Goal: Information Seeking & Learning: Learn about a topic

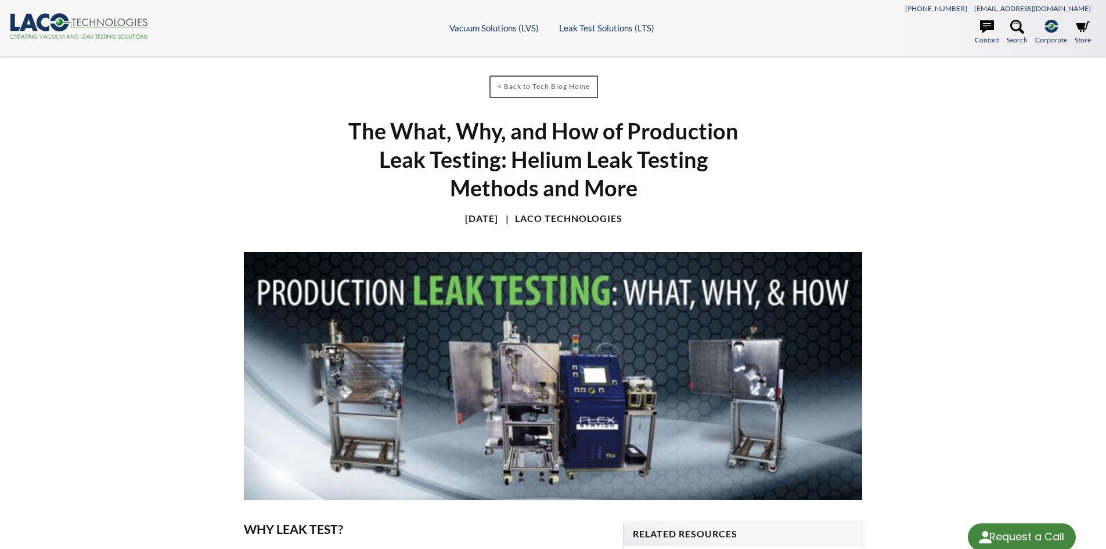
select select "Language Translate Widget"
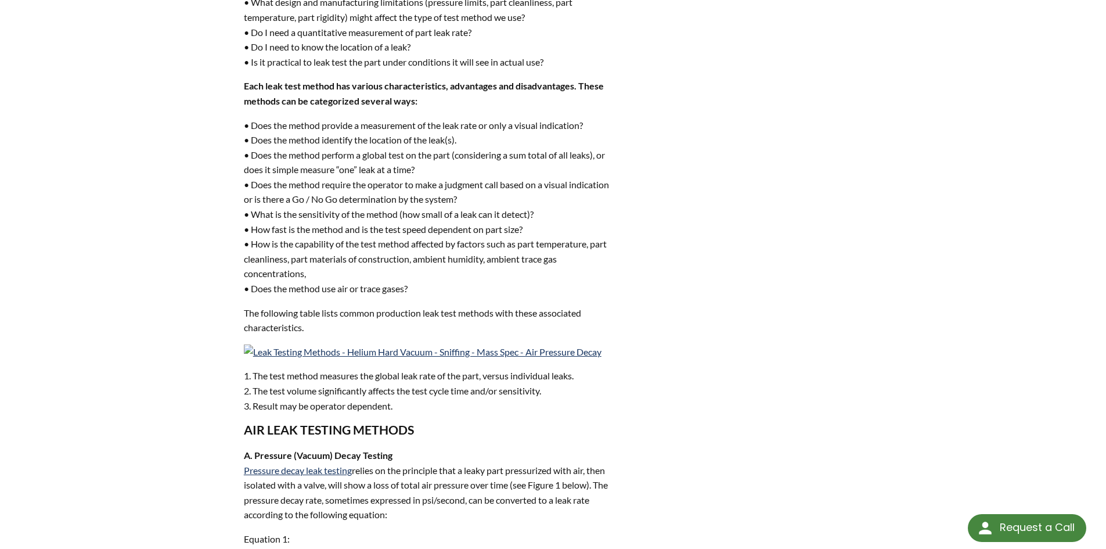
scroll to position [2960, 0]
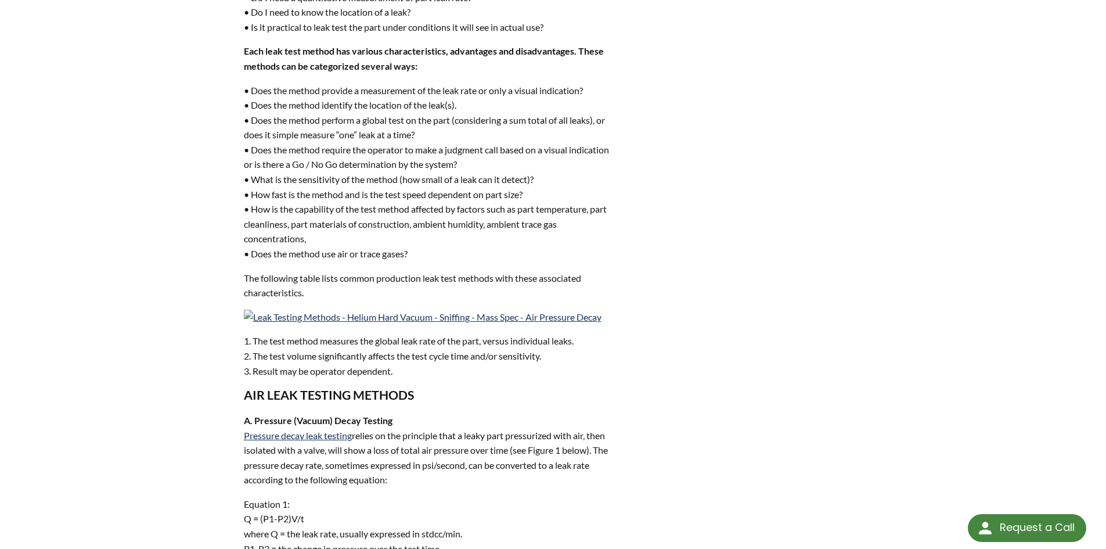
click at [632, 213] on div "< Back to Tech Blog Home The What, Why, and How of Production Leak Testing: Hel…" at bounding box center [553, 127] width 743 height 6061
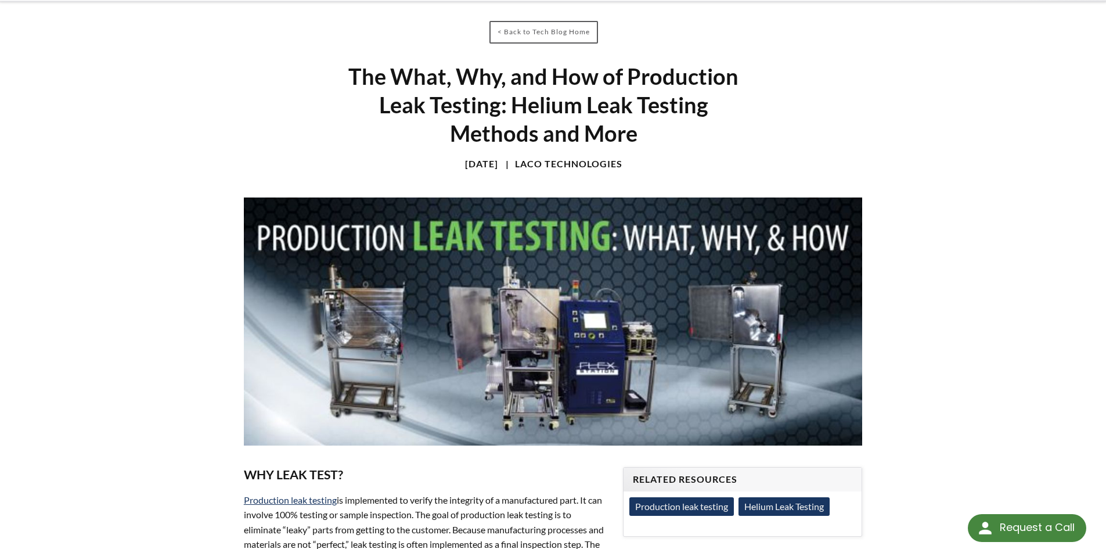
scroll to position [0, 0]
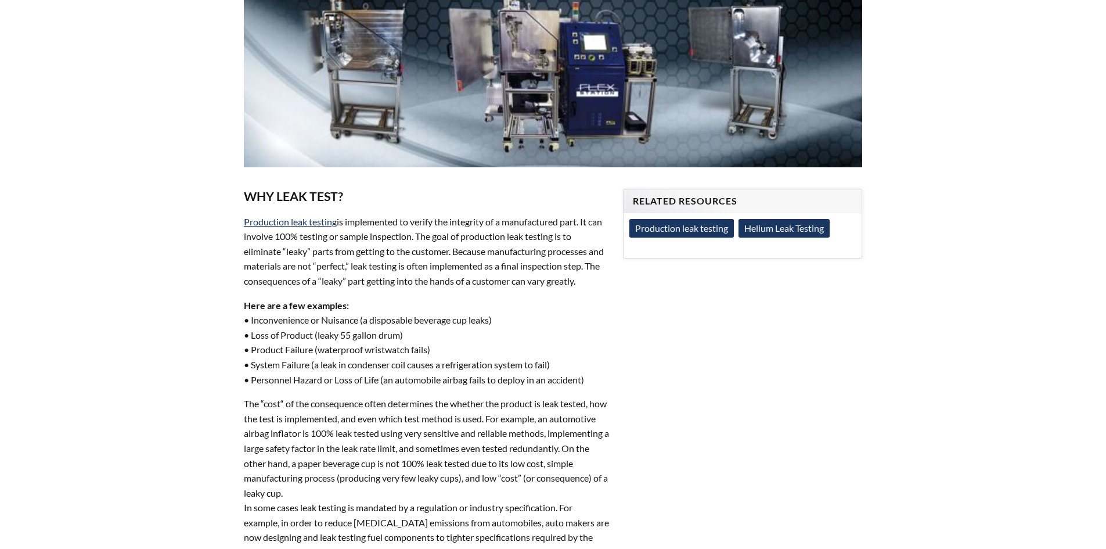
scroll to position [464, 0]
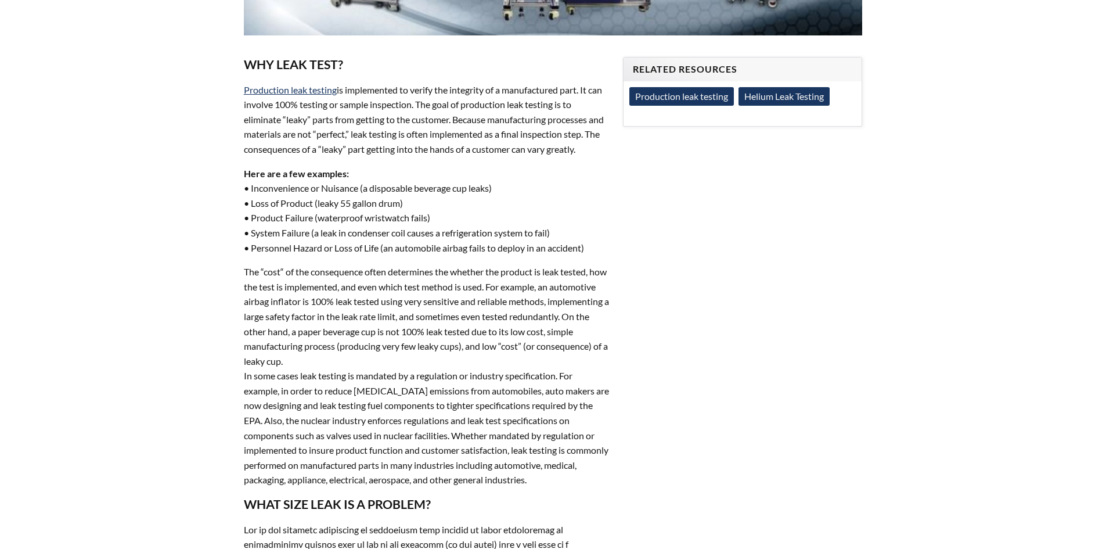
select select "Language Translate Widget"
